Goal: Transaction & Acquisition: Purchase product/service

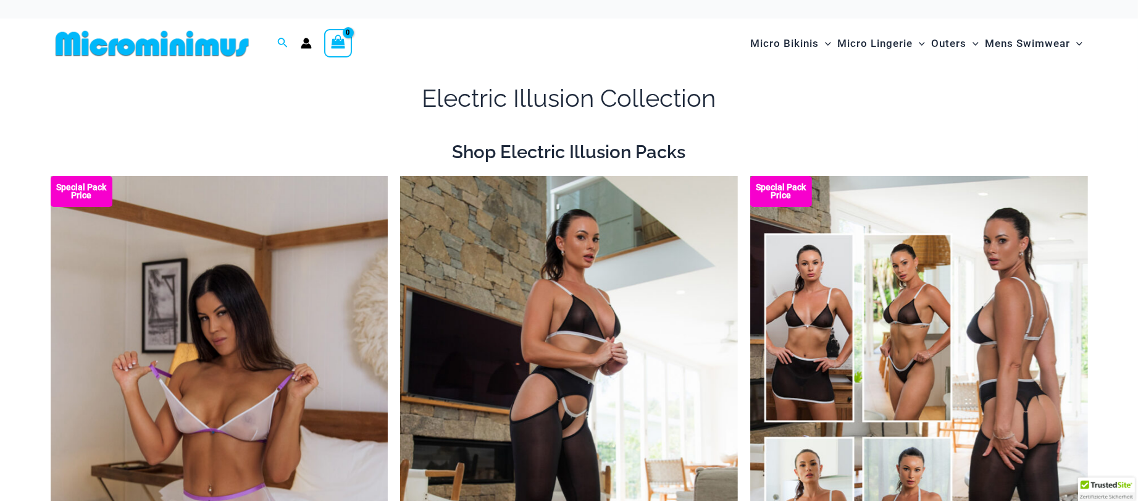
click at [217, 52] on img at bounding box center [152, 44] width 203 height 28
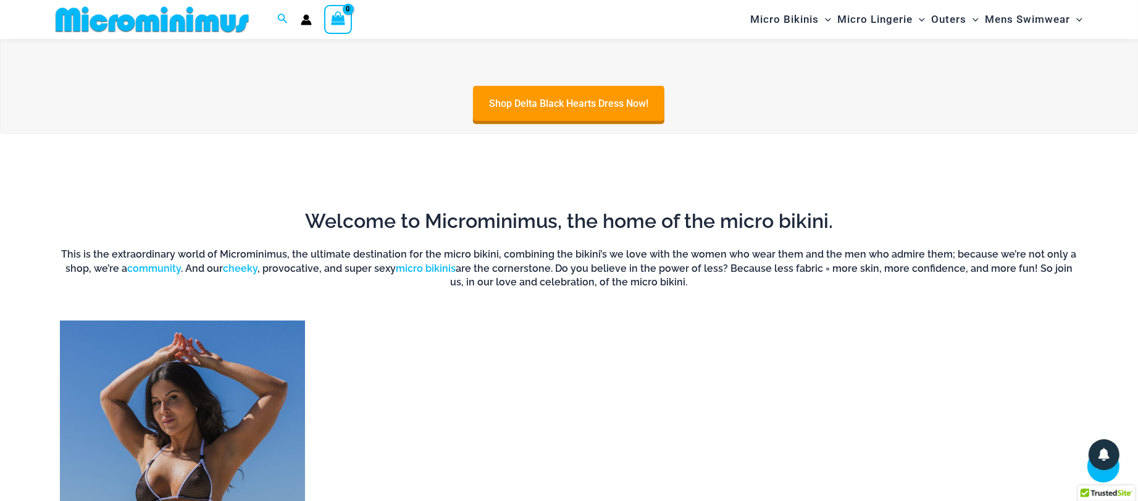
scroll to position [923, 0]
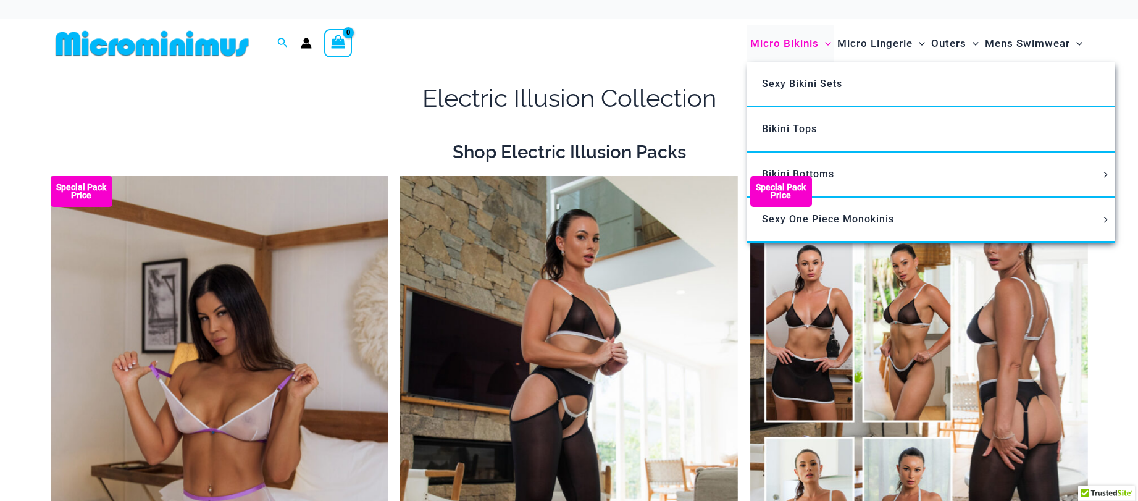
click at [815, 39] on span "Micro Bikinis" at bounding box center [784, 43] width 69 height 31
